Goal: Find specific page/section: Locate item on page

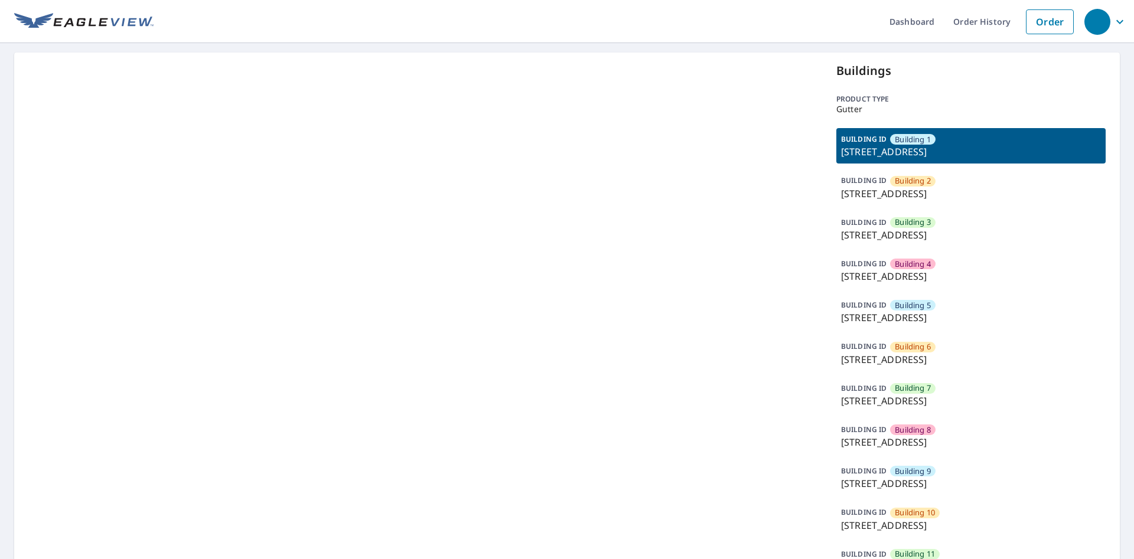
drag, startPoint x: 642, startPoint y: 243, endPoint x: 859, endPoint y: 179, distance: 226.6
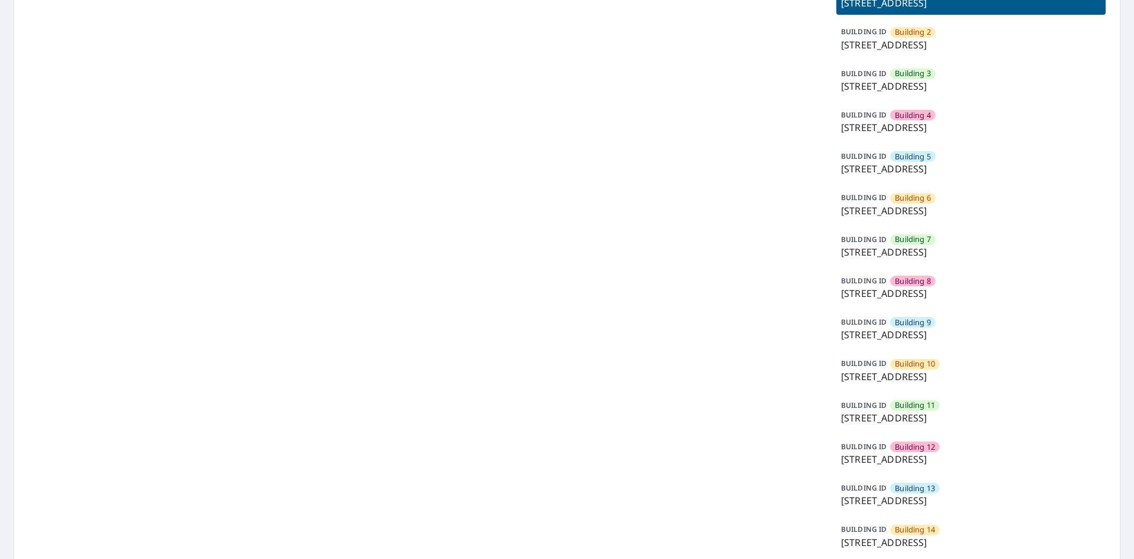
scroll to position [269, 0]
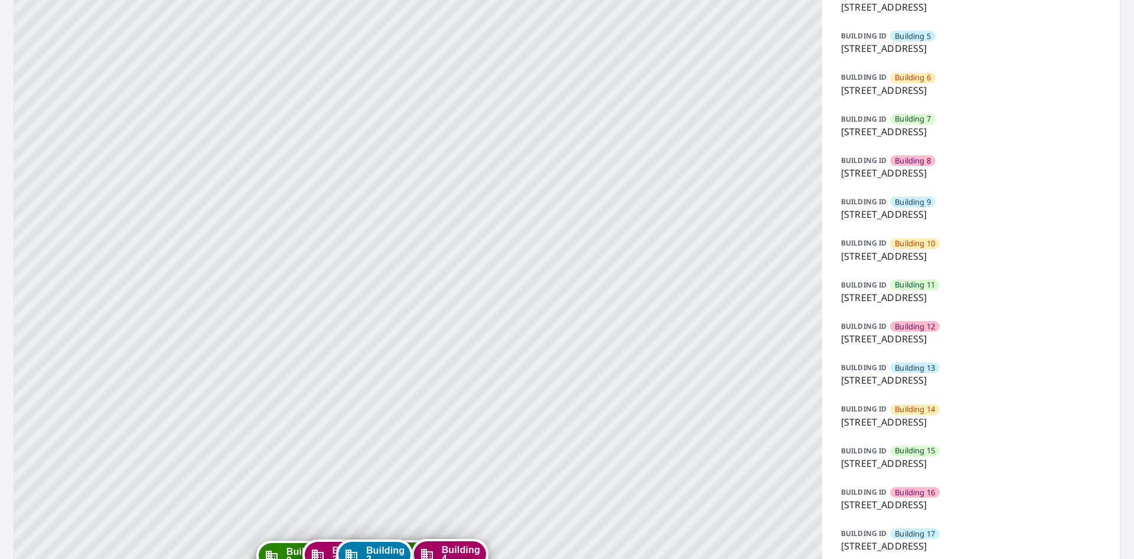
drag, startPoint x: 935, startPoint y: 493, endPoint x: 961, endPoint y: 504, distance: 28.1
click at [935, 496] on span "Building 16" at bounding box center [915, 492] width 40 height 11
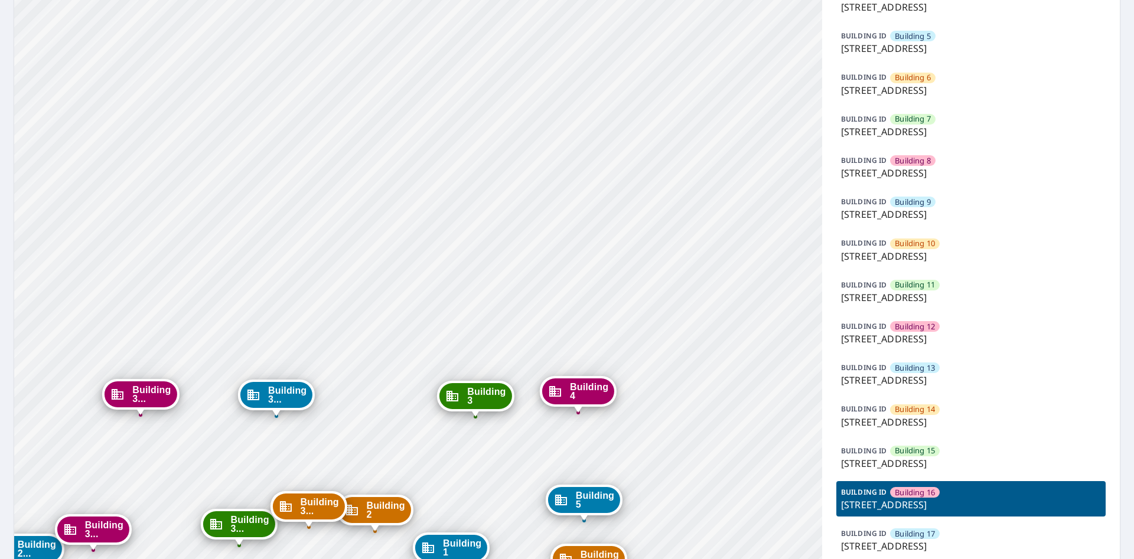
drag, startPoint x: 481, startPoint y: 294, endPoint x: 481, endPoint y: 119, distance: 174.9
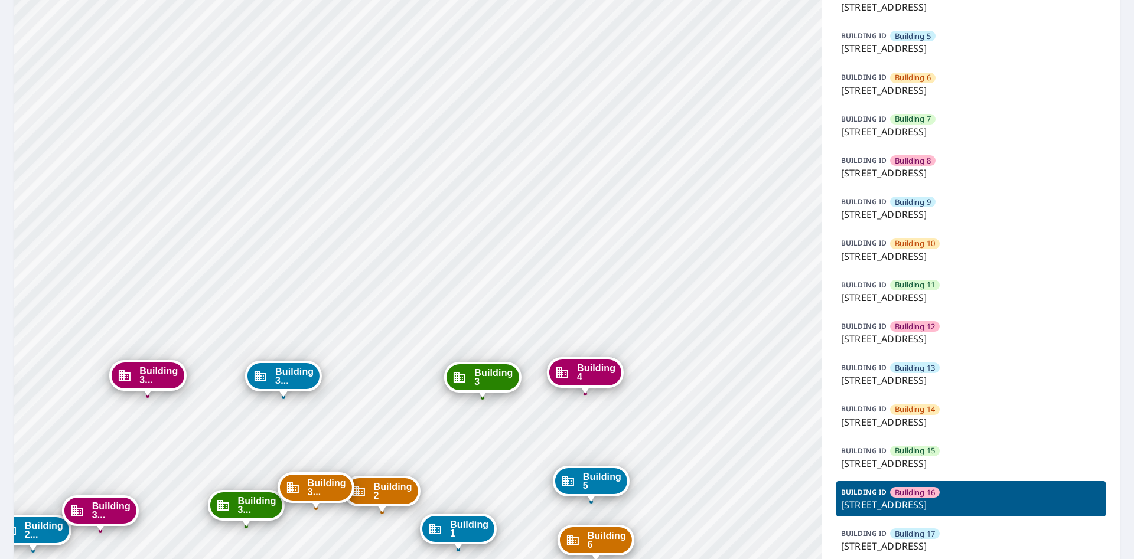
drag, startPoint x: 457, startPoint y: 302, endPoint x: 499, endPoint y: 86, distance: 220.1
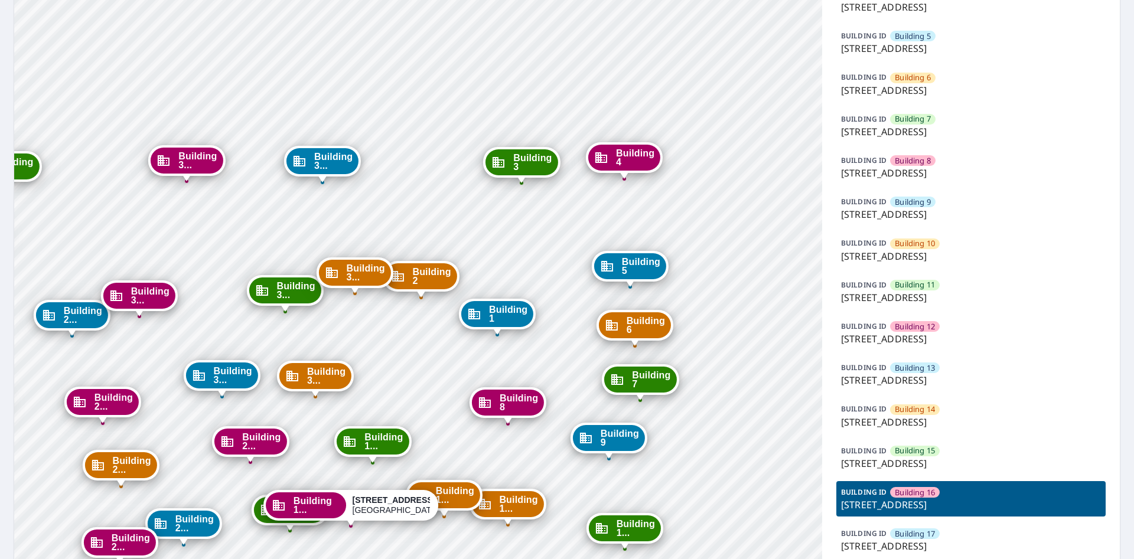
click at [533, 301] on div "Building 1" at bounding box center [497, 314] width 72 height 26
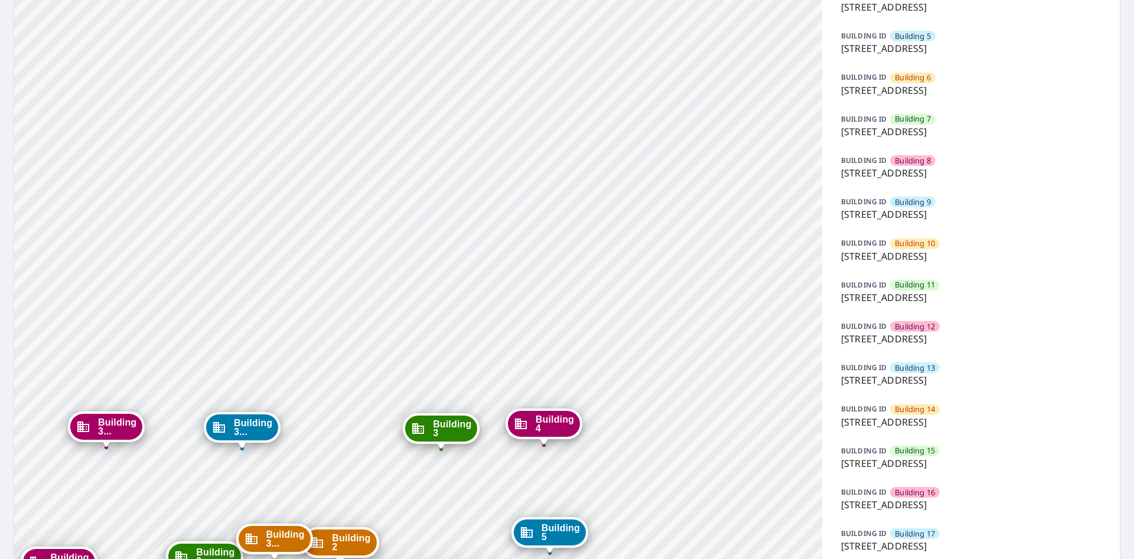
drag, startPoint x: 454, startPoint y: 373, endPoint x: 440, endPoint y: 170, distance: 203.7
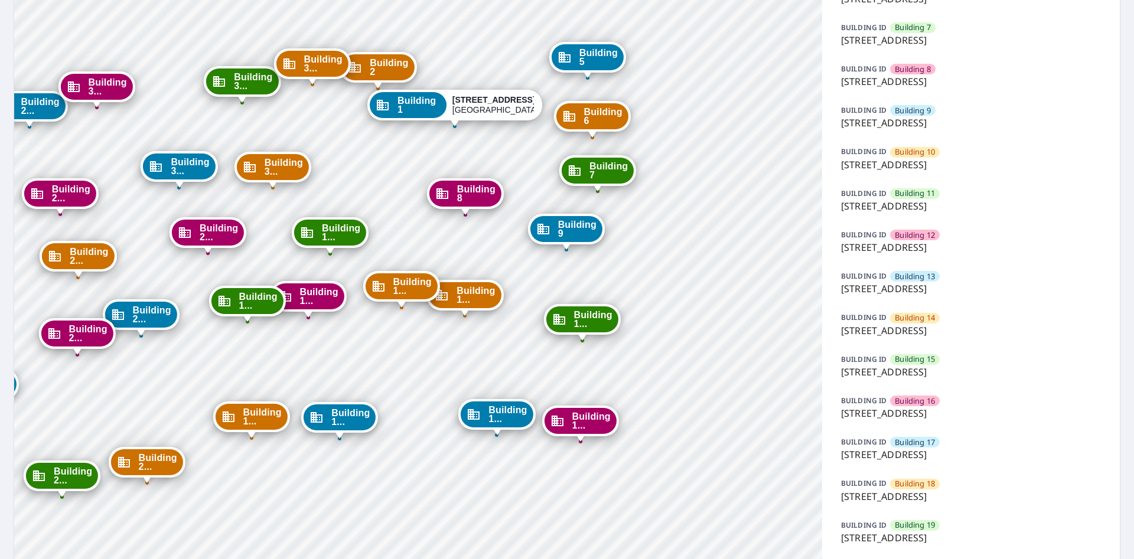
scroll to position [404, 0]
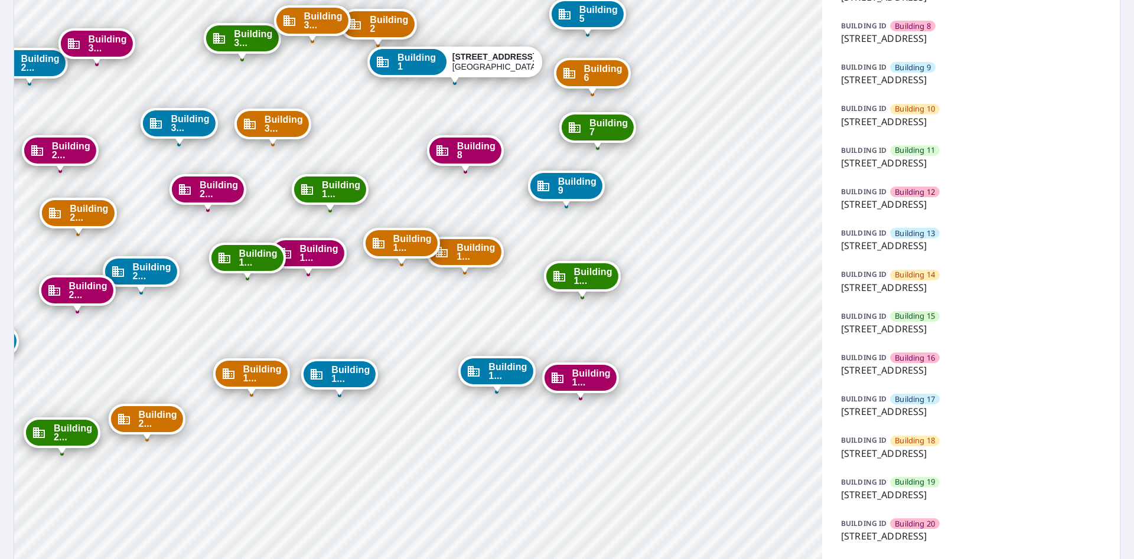
click at [911, 370] on p "7627 East 37th Street North, Wichita, KS, 67226" at bounding box center [971, 370] width 260 height 14
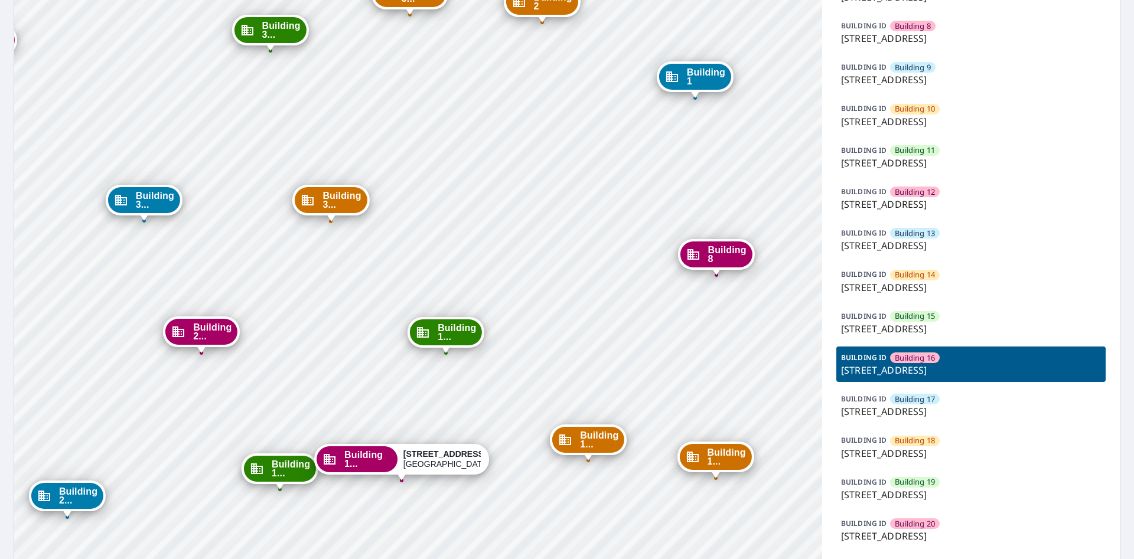
click at [496, 538] on div "Building 1 7627 East 37th Street North Wichita, KS 67226 Building 2 7627 East 3…" at bounding box center [418, 476] width 808 height 1656
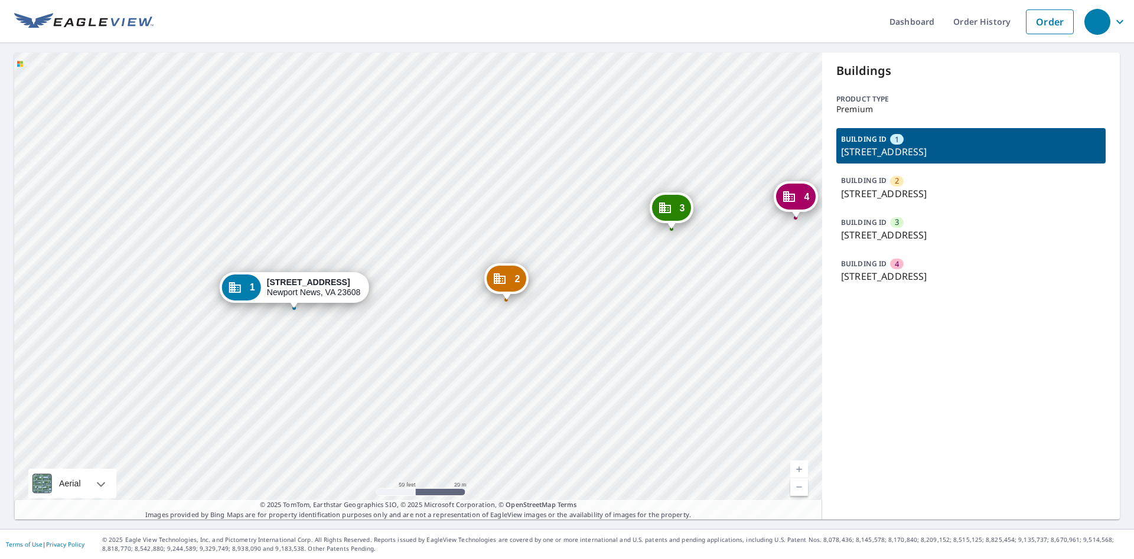
click at [410, 418] on div "2 121 Windsor Pines Way Newport News, VA 23608 3 123 Windsor Pines Way Newport …" at bounding box center [418, 286] width 808 height 467
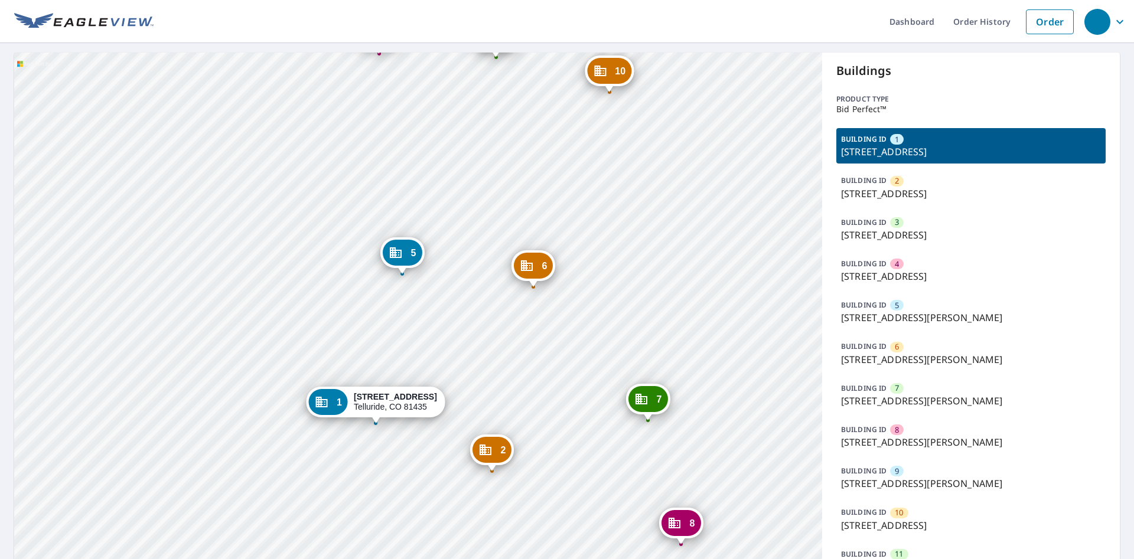
drag, startPoint x: 490, startPoint y: 299, endPoint x: 475, endPoint y: 254, distance: 47.5
click at [475, 254] on div "2 106 Tristant Dr Telluride, CO 81435 3 102 Tristant Dr Telluride, CO 81435 4 1…" at bounding box center [418, 341] width 808 height 577
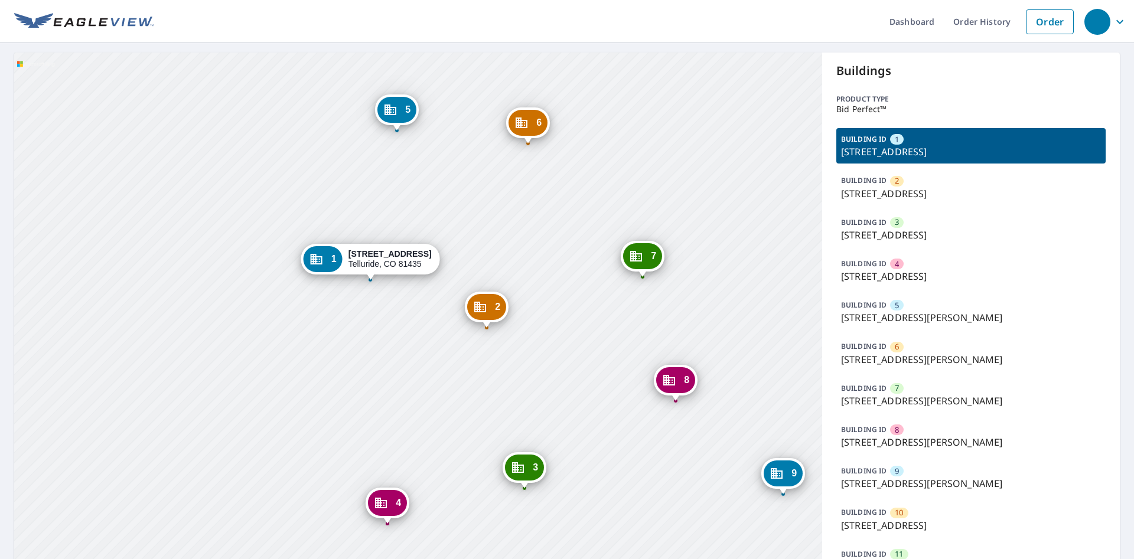
drag, startPoint x: 561, startPoint y: 393, endPoint x: 554, endPoint y: 307, distance: 86.5
click at [555, 383] on div "2 106 Tristant Dr Telluride, CO 81435 3 102 Tristant Dr Telluride, CO 81435 4 1…" at bounding box center [418, 341] width 808 height 577
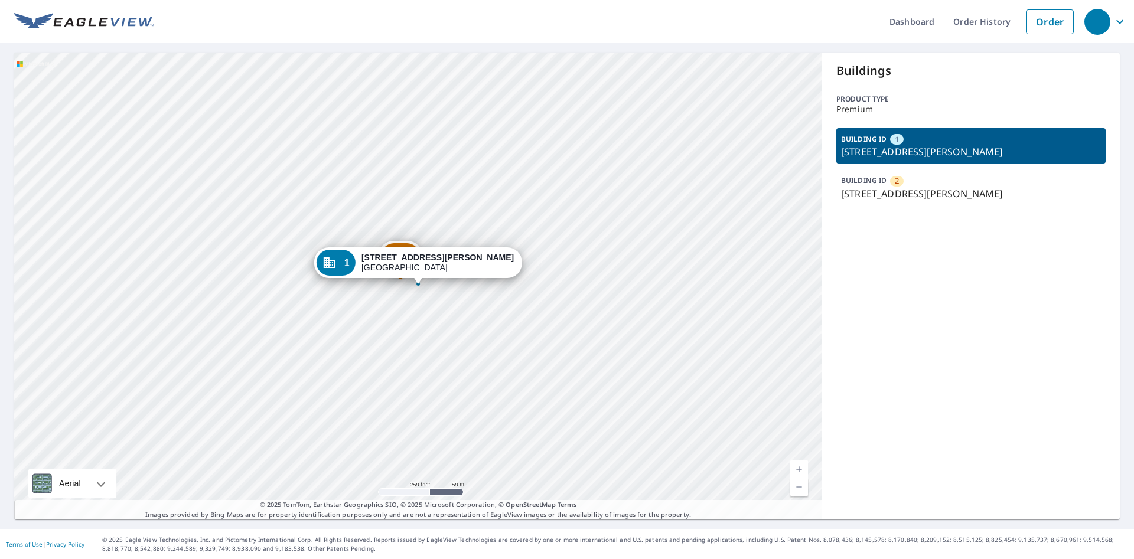
click at [419, 349] on div "2 [STREET_ADDRESS][PERSON_NAME][PERSON_NAME] 1 [STREET_ADDRESS][PERSON_NAME][PE…" at bounding box center [418, 286] width 808 height 467
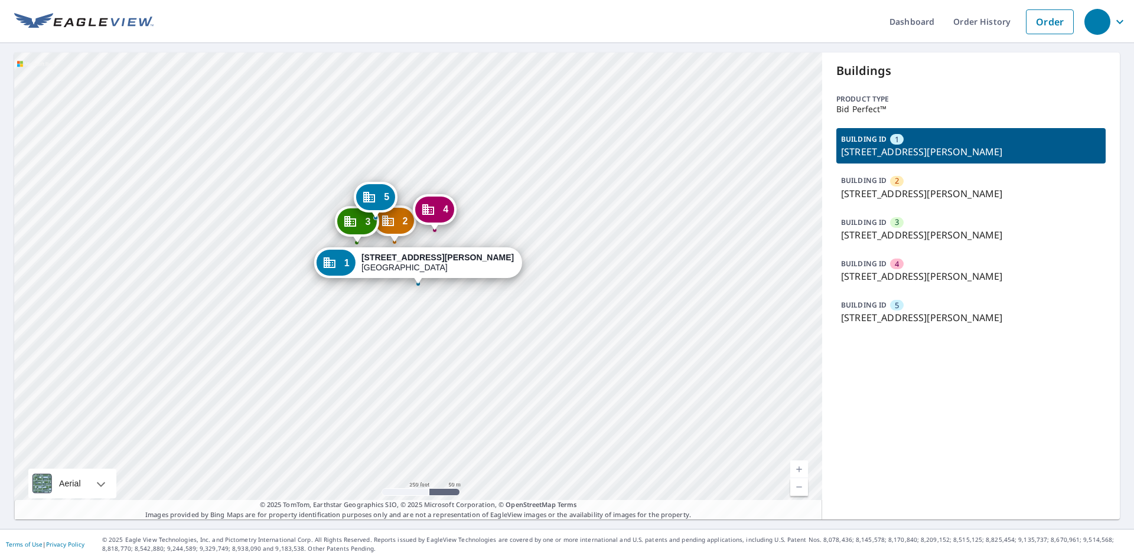
click at [425, 365] on div "2 2101 Nash St Sanford, NC 27330 3 2109 Nash St Sanford, NC 27330 4 2107 Nash S…" at bounding box center [418, 286] width 808 height 467
click at [447, 355] on div "2 2101 Nash St Sanford, NC 27330 3 2109 Nash St Sanford, NC 27330 4 2107 Nash S…" at bounding box center [418, 286] width 808 height 467
click at [431, 361] on div "2 2101 Nash St Sanford, NC 27330 3 2109 Nash St Sanford, NC 27330 4 2107 Nash S…" at bounding box center [418, 286] width 808 height 467
click at [496, 375] on div "2 2101 Nash St Sanford, NC 27330 3 2109 Nash St Sanford, NC 27330 4 2107 Nash S…" at bounding box center [418, 286] width 808 height 467
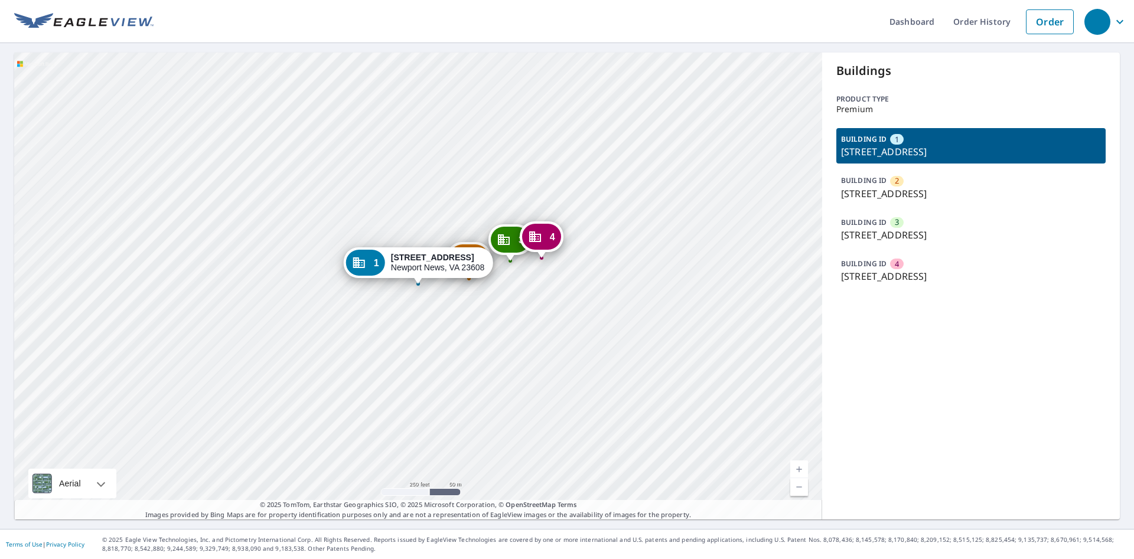
click at [540, 328] on div "2 121 Windsor Pines Way Newport News, VA 23608 3 123 Windsor Pines Way Newport …" at bounding box center [418, 286] width 808 height 467
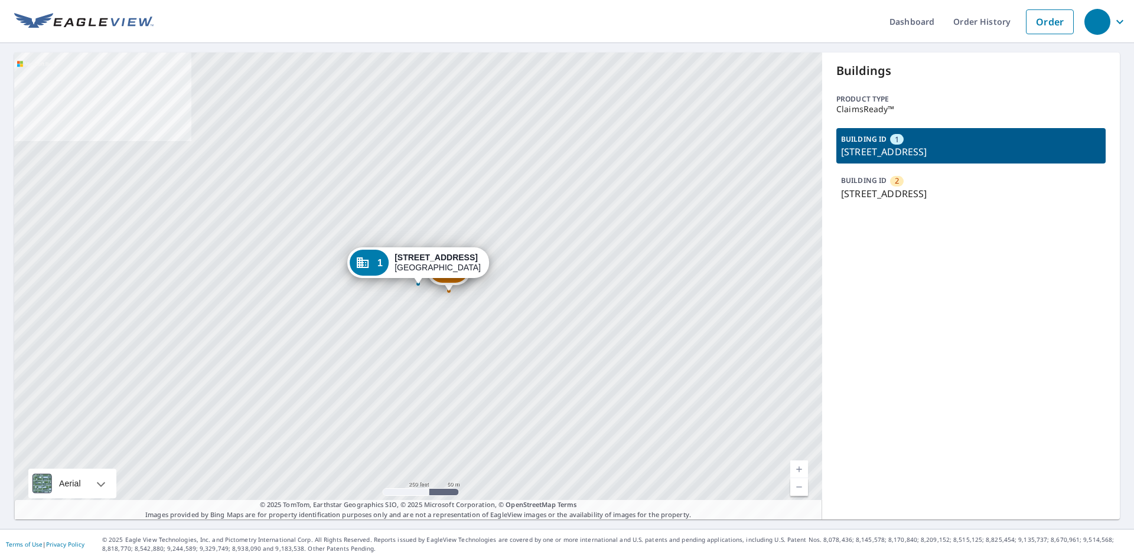
click at [412, 346] on div "2 14605 County Road 2110 Lubbock, TX 79423 1 14605 County Road 2110 Lubbock, TX…" at bounding box center [418, 286] width 808 height 467
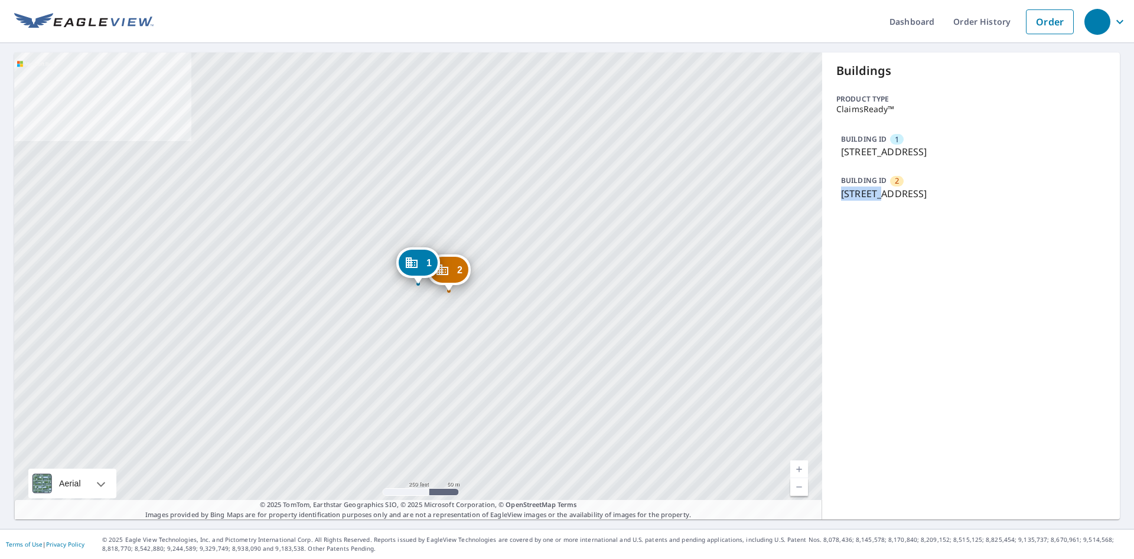
drag, startPoint x: 844, startPoint y: 252, endPoint x: 971, endPoint y: 291, distance: 132.3
click at [971, 291] on div "Buildings Product type ClaimsReady™ BUILDING ID 1 14605 County Road 2110, Lubbo…" at bounding box center [971, 286] width 298 height 467
click at [523, 269] on div "2 14605 County Road 2110 Lubbock, TX 79423 1 14605 County Road 2110 Lubbock, TX…" at bounding box center [418, 286] width 808 height 467
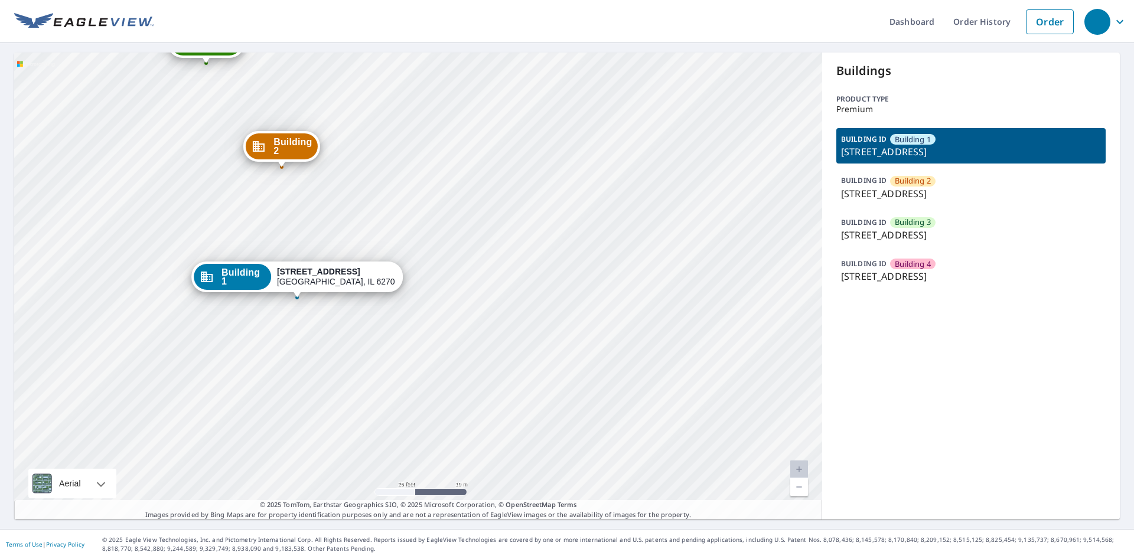
drag, startPoint x: 281, startPoint y: 194, endPoint x: 427, endPoint y: 305, distance: 182.9
click at [417, 305] on div "Building 2 [STREET_ADDRESS][GEOGRAPHIC_DATA] 3 [STREET_ADDRESS][GEOGRAPHIC_DATA…" at bounding box center [418, 286] width 808 height 467
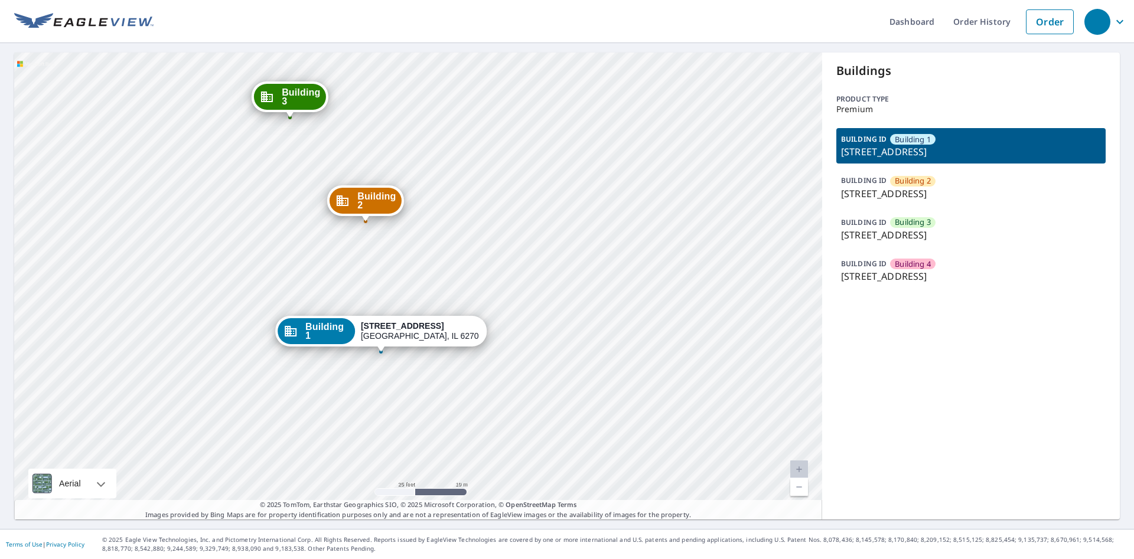
click at [564, 260] on div "Building 2 [STREET_ADDRESS][GEOGRAPHIC_DATA] 3 [STREET_ADDRESS][GEOGRAPHIC_DATA…" at bounding box center [418, 286] width 808 height 467
click at [564, 259] on div "Building 2 [STREET_ADDRESS][GEOGRAPHIC_DATA] 3 [STREET_ADDRESS][GEOGRAPHIC_DATA…" at bounding box center [418, 286] width 808 height 467
